Goal: Information Seeking & Learning: Learn about a topic

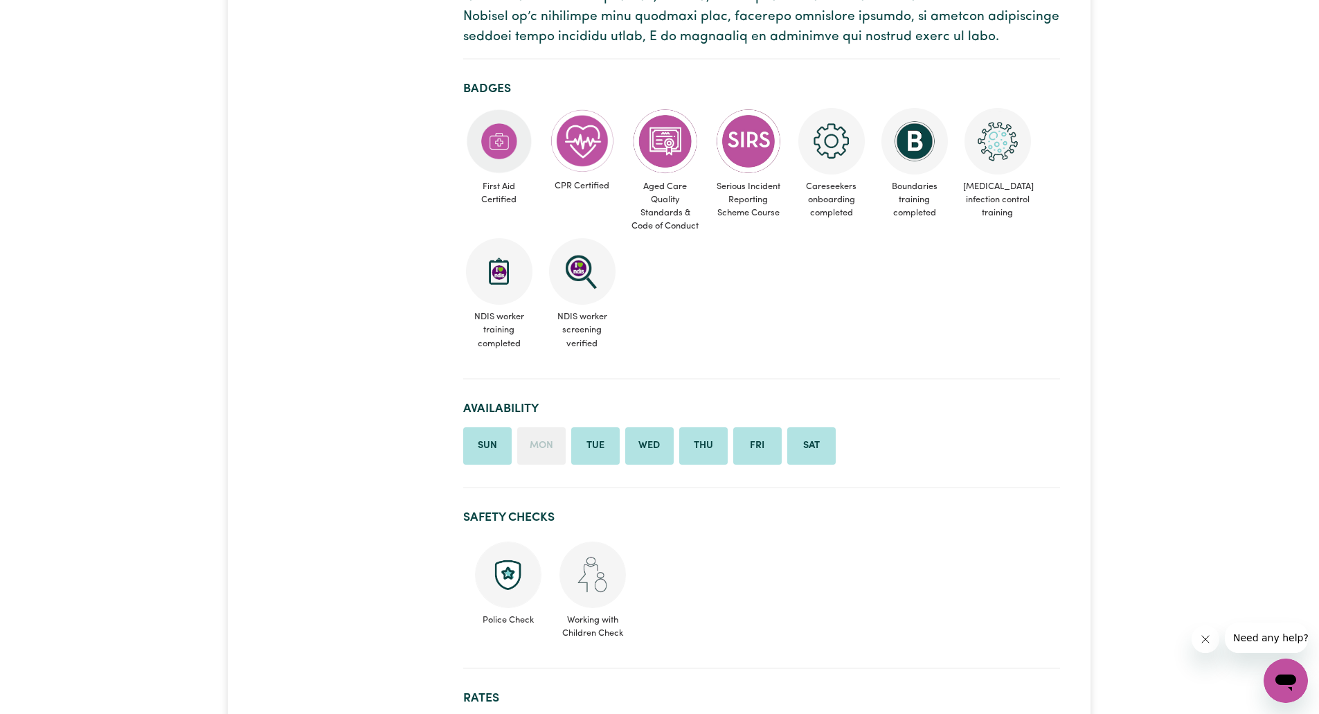
scroll to position [579, 0]
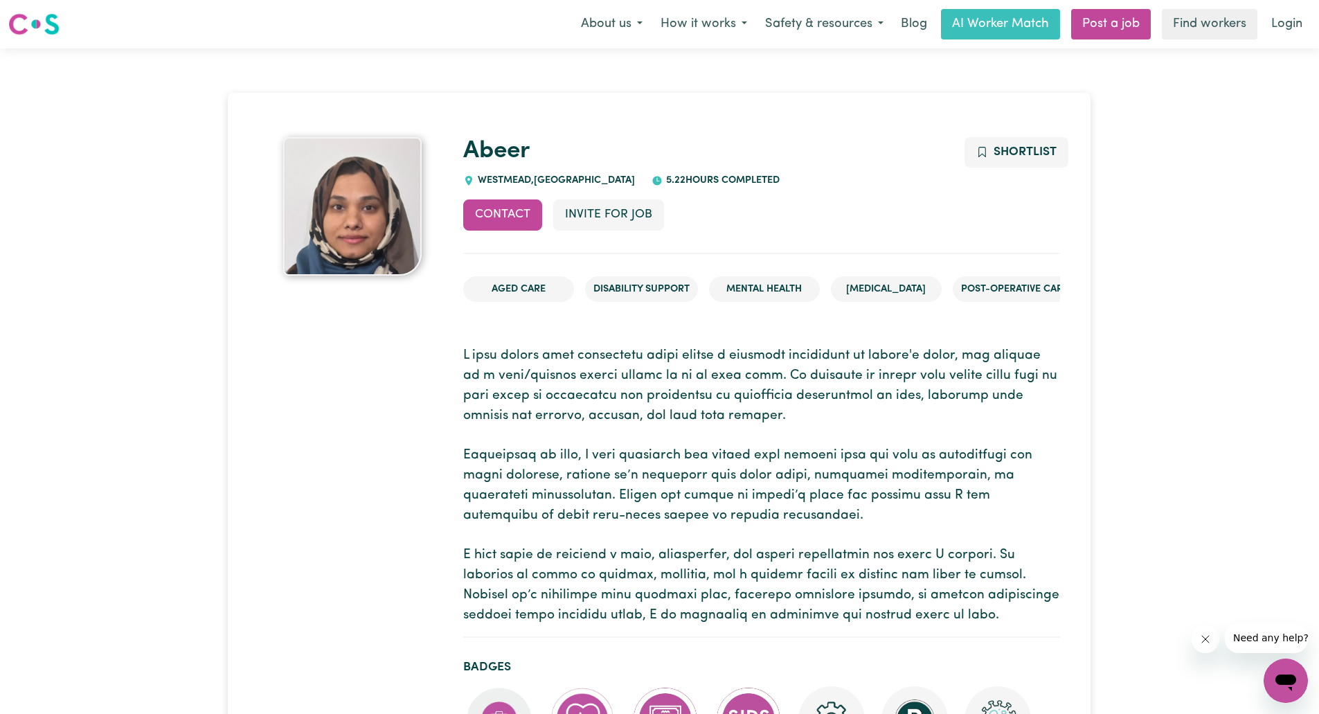
scroll to position [1, 0]
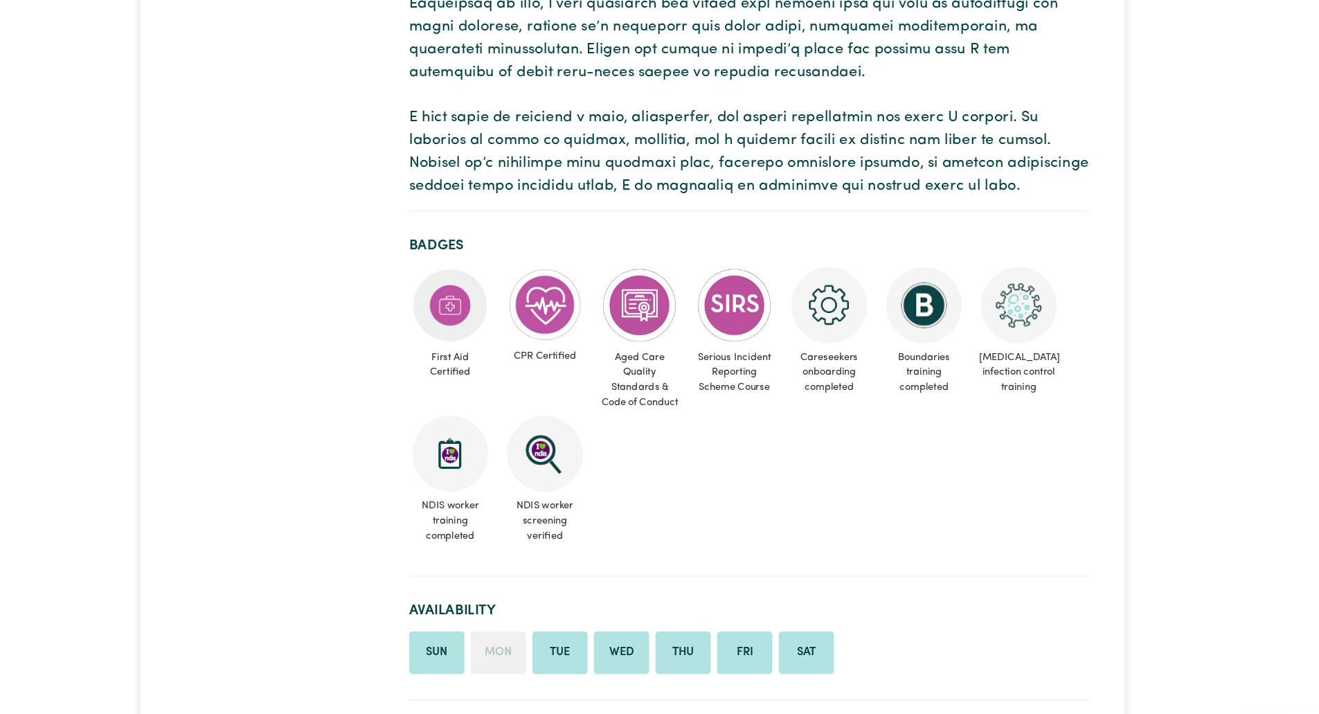
scroll to position [434, 0]
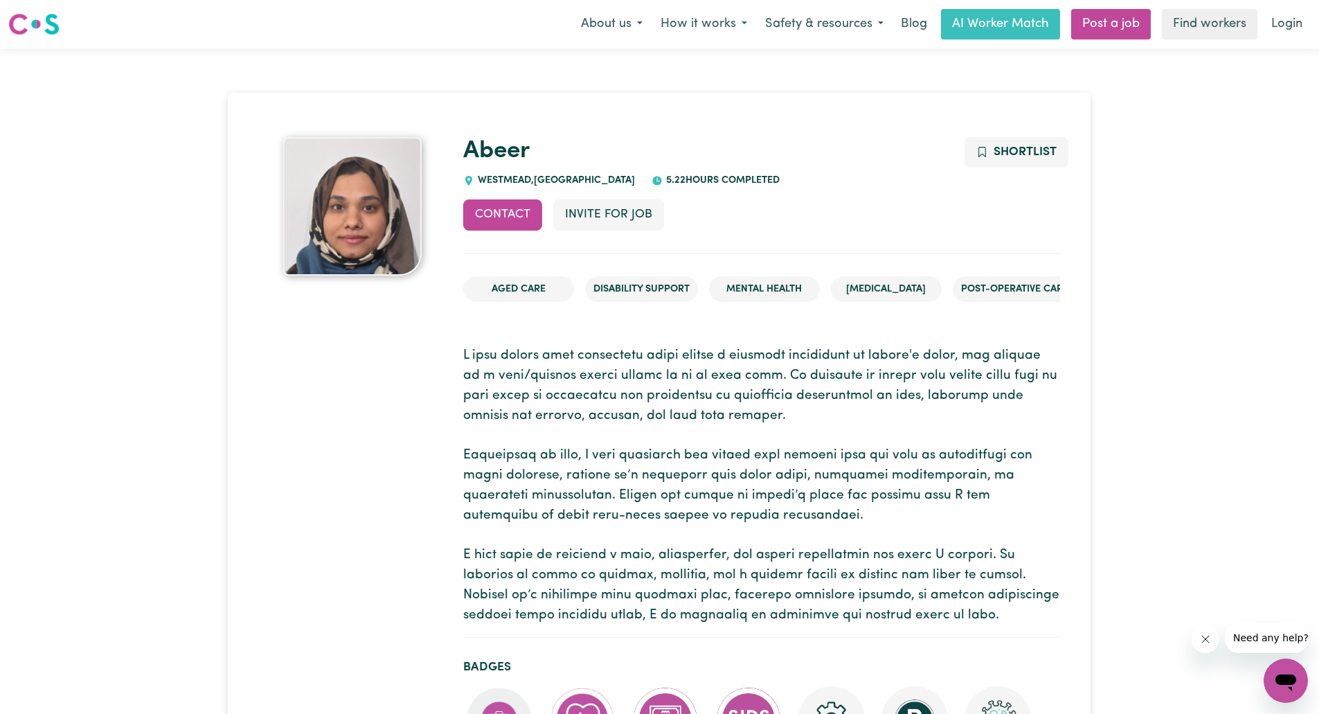
click at [734, 461] on p at bounding box center [761, 485] width 597 height 279
